Goal: Information Seeking & Learning: Learn about a topic

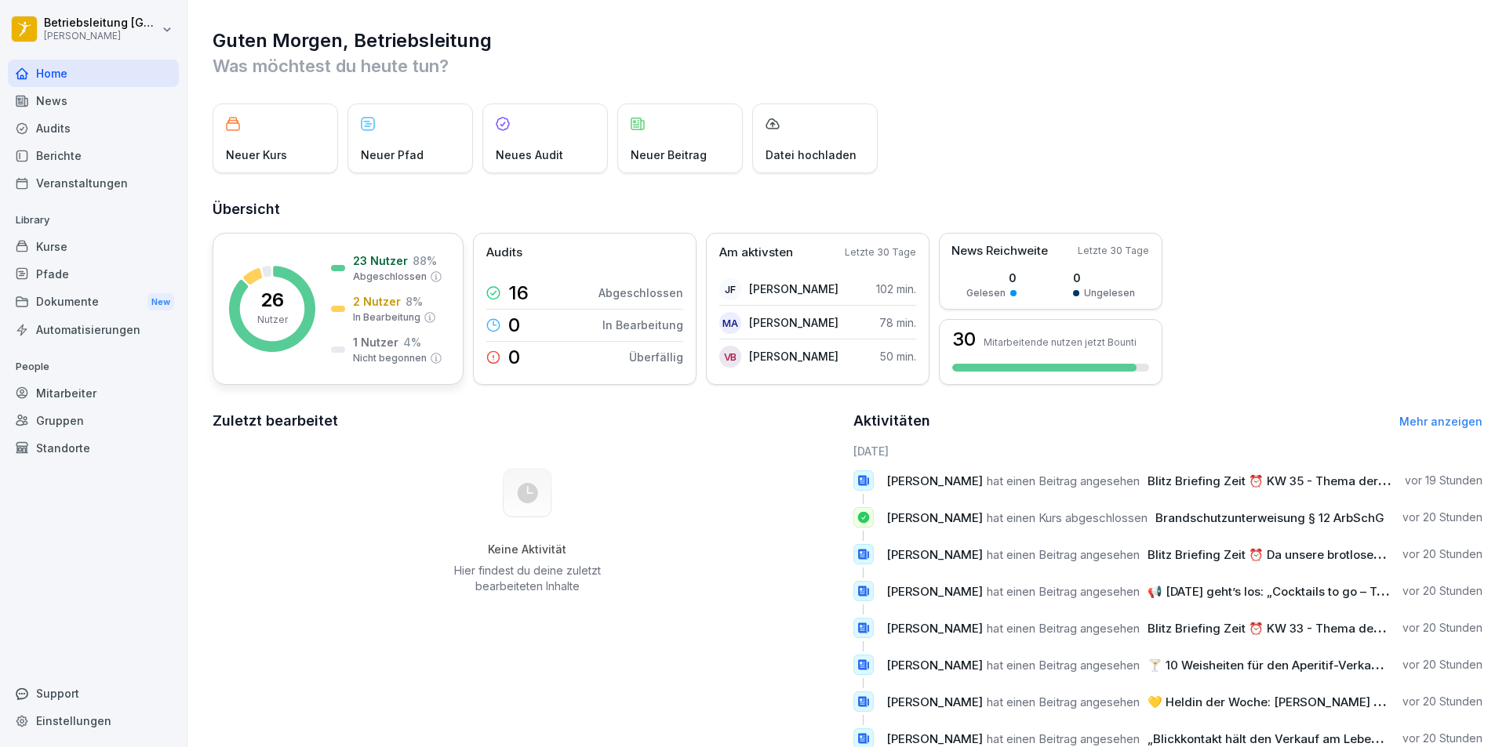
click at [258, 304] on div "26 Nutzer" at bounding box center [272, 309] width 31 height 36
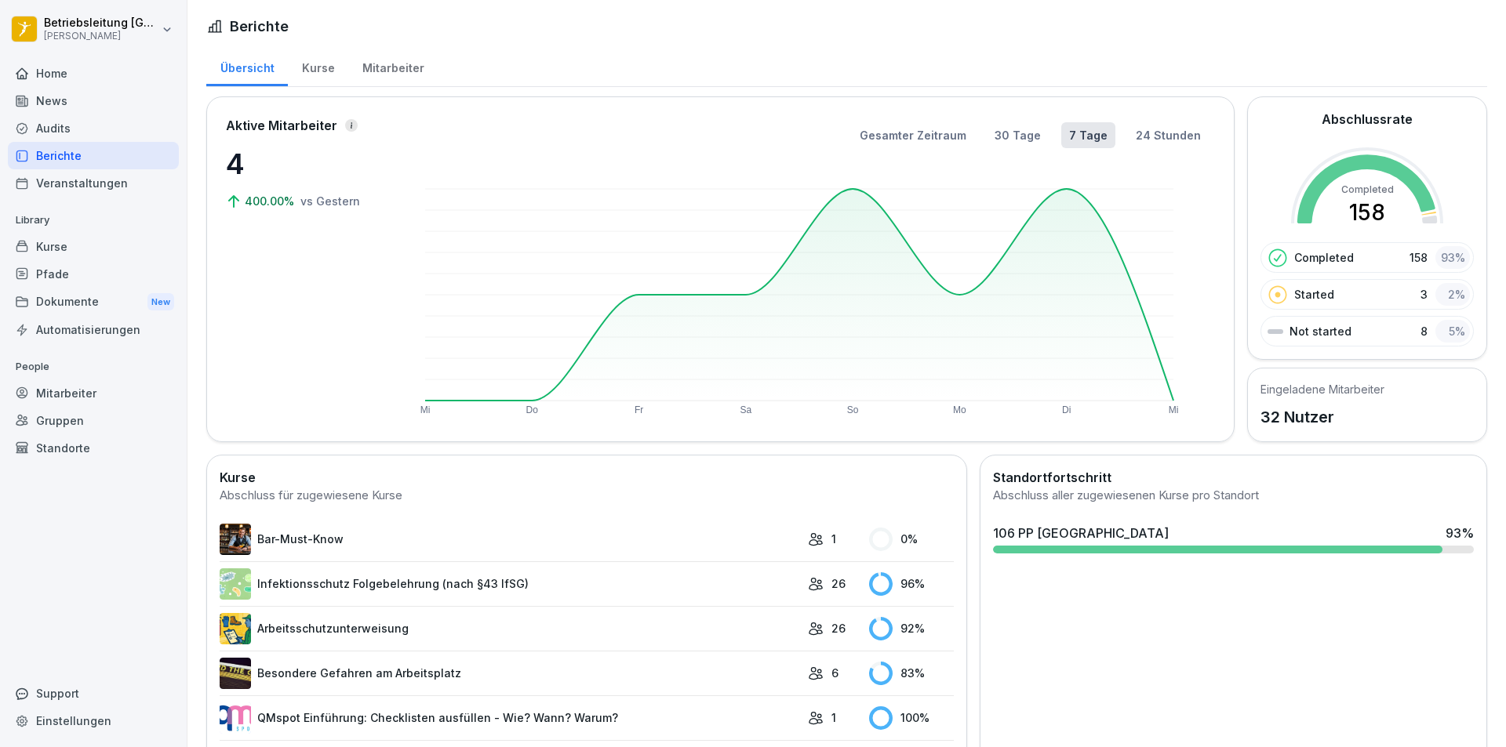
click at [310, 65] on div "Kurse" at bounding box center [318, 66] width 60 height 40
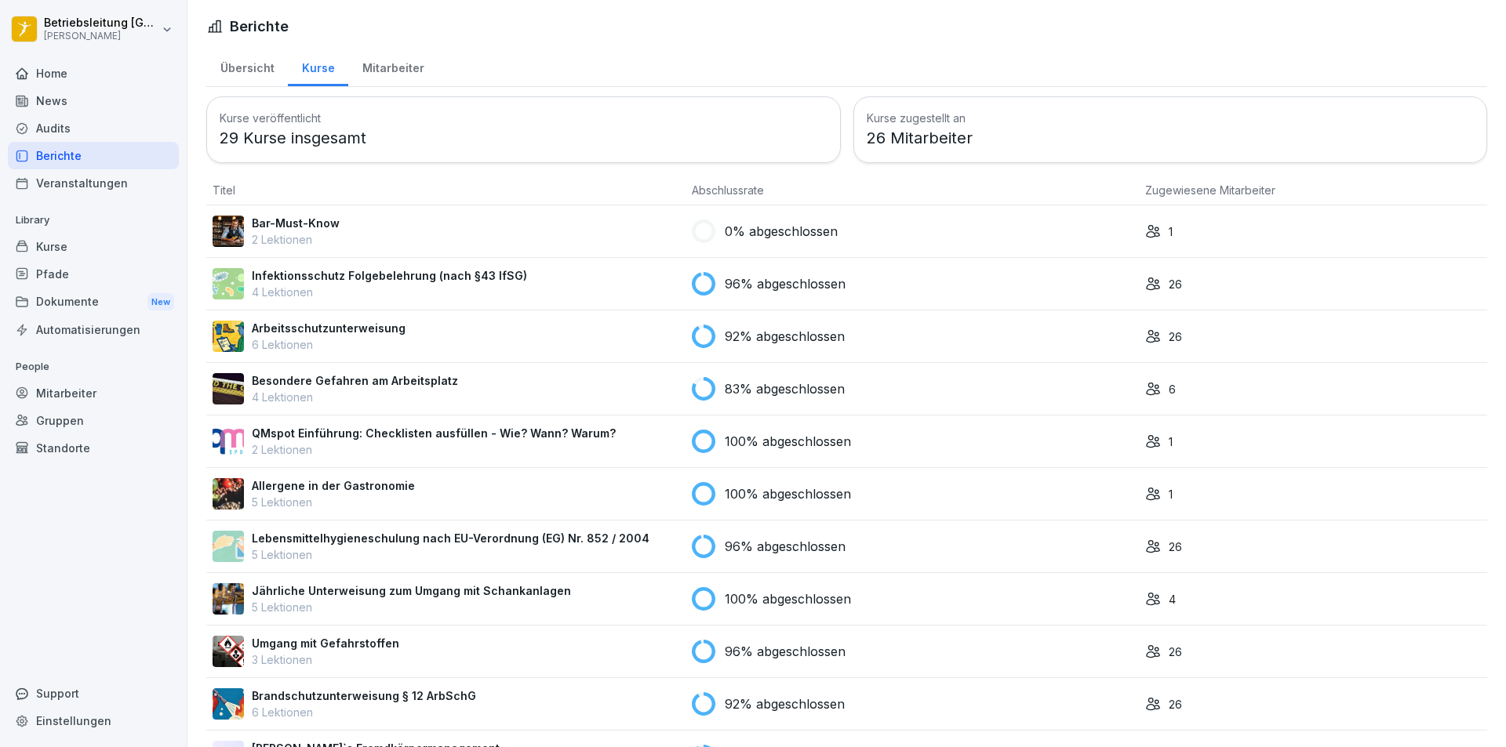
click at [319, 275] on p "Infektionsschutz Folgebelehrung (nach §43 IfSG)" at bounding box center [389, 275] width 275 height 16
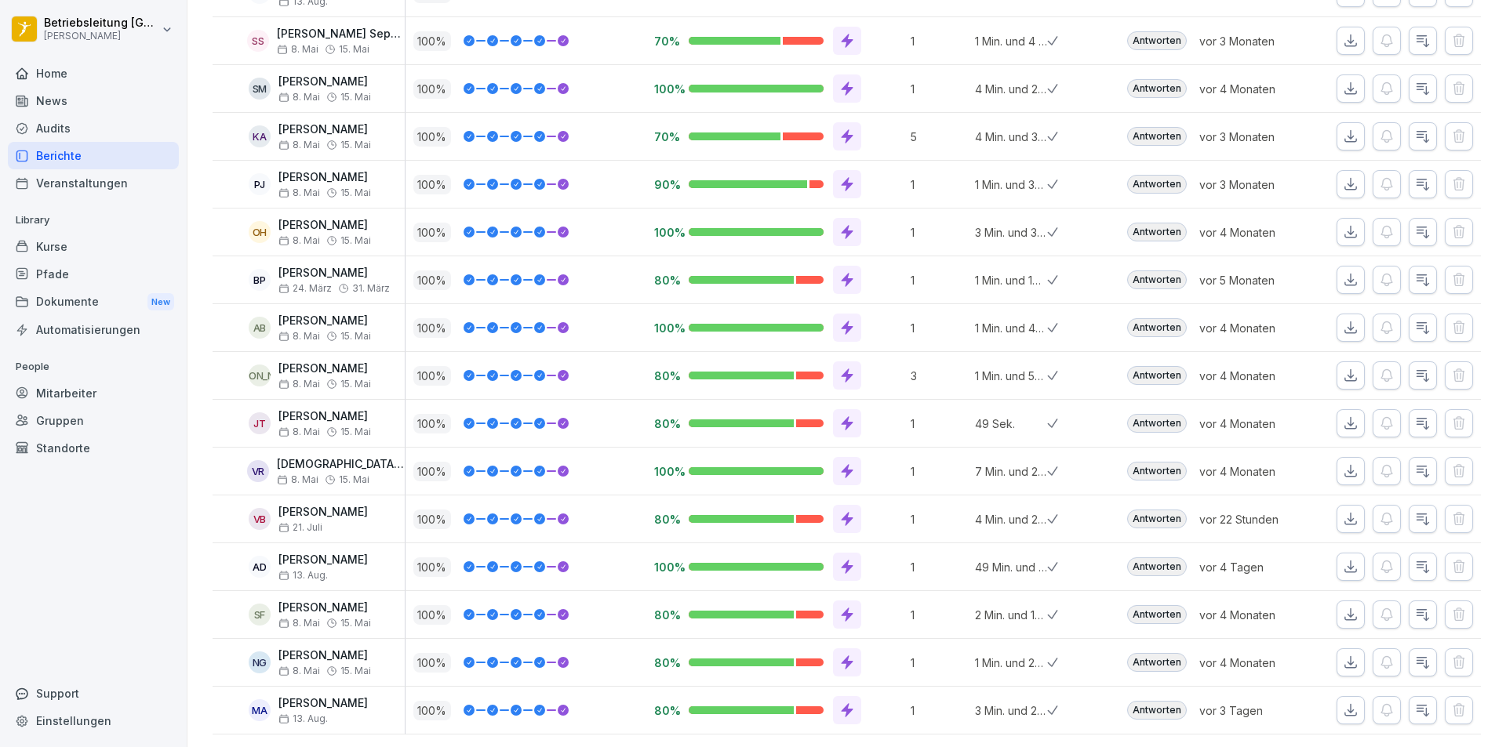
scroll to position [835, 0]
